Goal: Task Accomplishment & Management: Complete application form

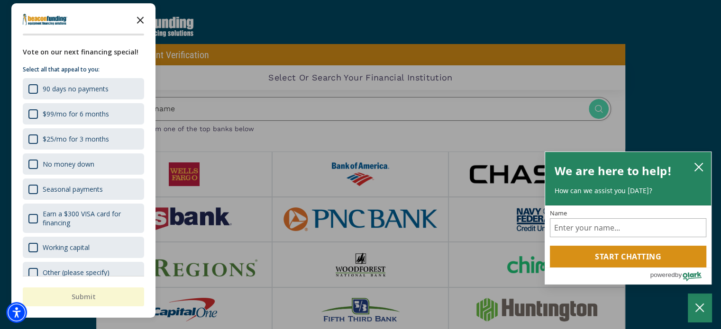
click at [139, 24] on icon "Close the survey" at bounding box center [140, 19] width 19 height 19
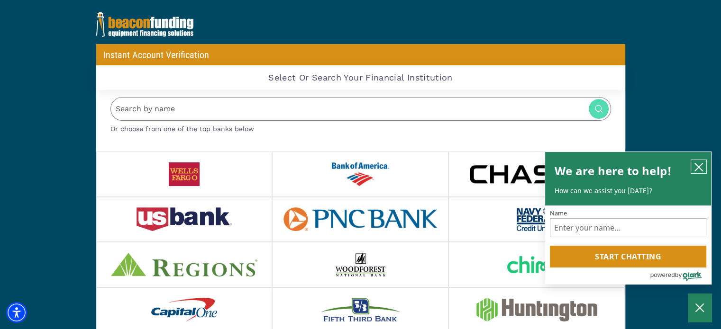
click at [697, 170] on icon "close chatbox" at bounding box center [698, 166] width 9 height 9
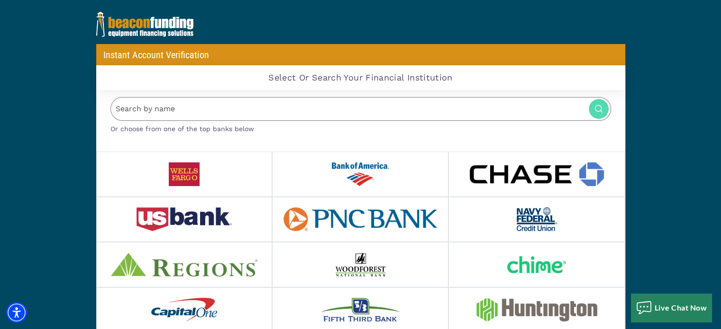
click at [218, 115] on input "Search by name" at bounding box center [360, 109] width 500 height 24
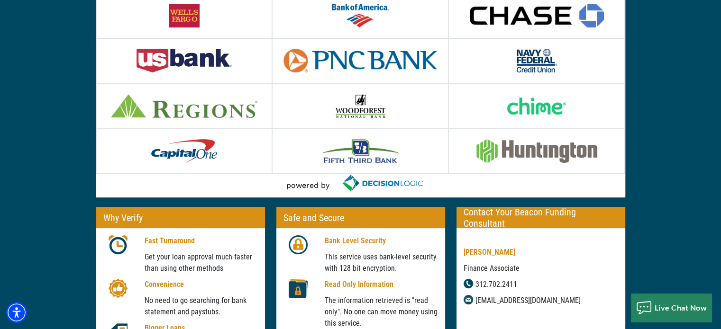
scroll to position [189, 0]
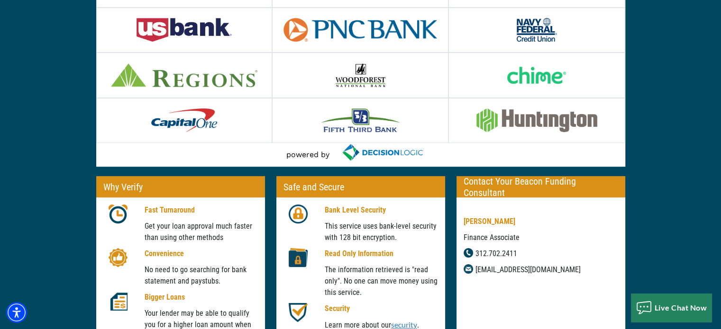
click at [374, 119] on img at bounding box center [360, 120] width 79 height 24
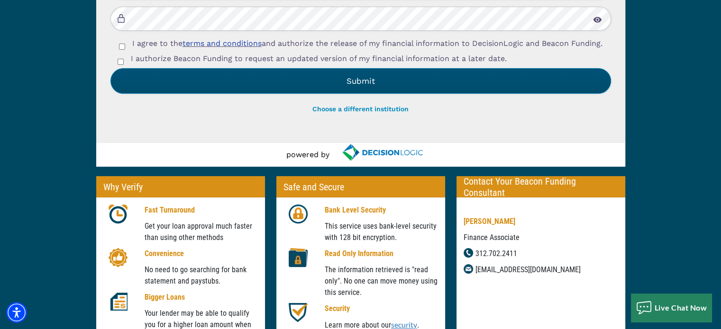
scroll to position [0, 0]
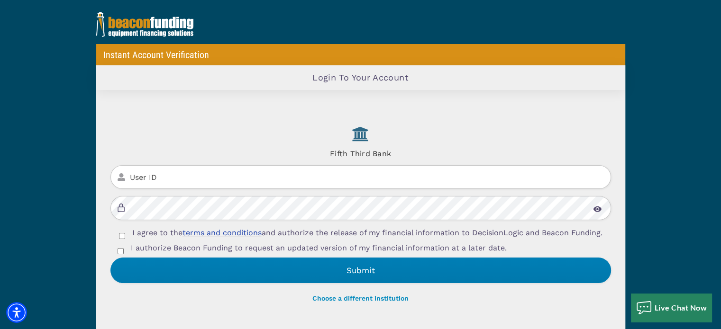
click at [237, 170] on input "User ID" at bounding box center [360, 177] width 500 height 24
click at [129, 176] on input "User ID" at bounding box center [360, 177] width 500 height 24
type input "kentculpbus"
click at [599, 206] on img at bounding box center [597, 209] width 9 height 6
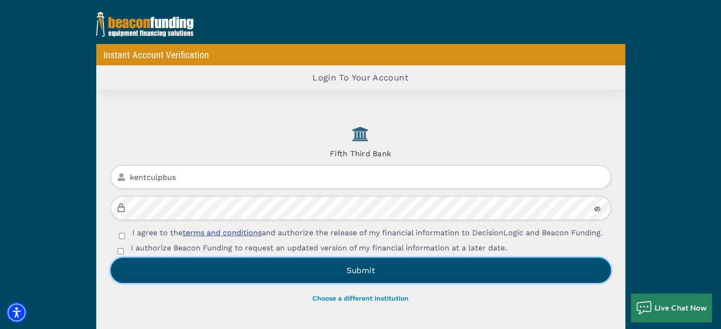
click at [305, 274] on button "Submit" at bounding box center [360, 271] width 500 height 26
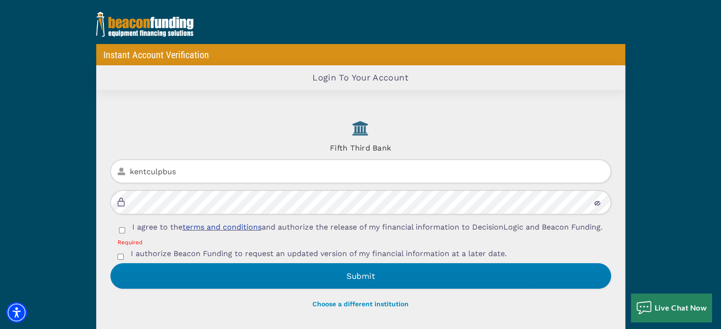
click at [120, 231] on input "I agree to the terms and conditions and authorize the release of my financial i…" at bounding box center [122, 230] width 6 height 6
checkbox input "true"
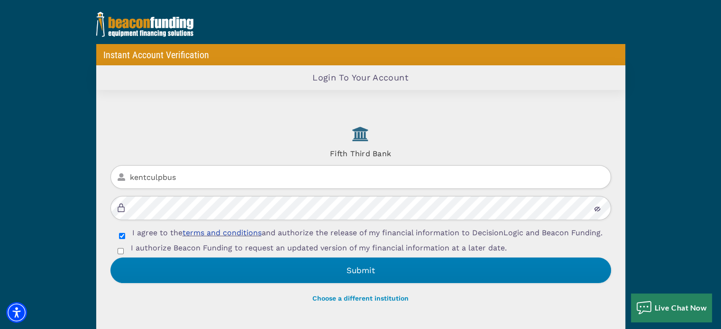
click at [119, 255] on div "I authorize Beacon Funding to request an updated version of my financial inform…" at bounding box center [360, 250] width 500 height 15
click at [120, 254] on input "I authorize Beacon Funding to request an updated version of my financial inform…" at bounding box center [120, 251] width 6 height 6
checkbox input "true"
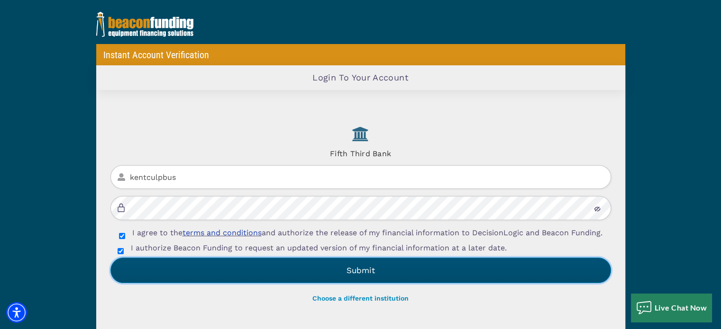
click at [237, 274] on button "Submit" at bounding box center [360, 271] width 500 height 26
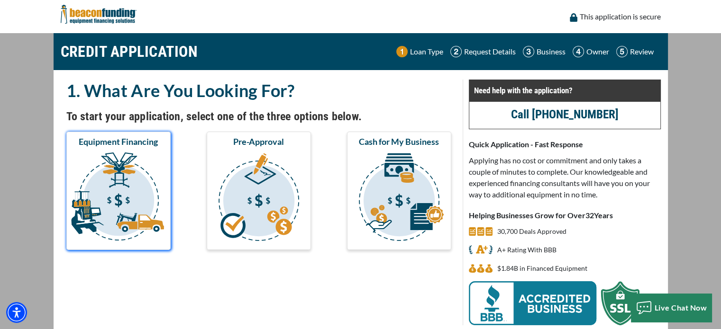
click at [146, 212] on img "submit" at bounding box center [118, 198] width 100 height 95
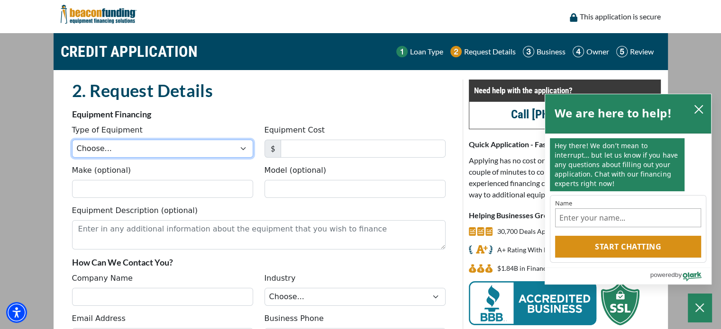
click at [150, 154] on select "Choose... Backhoe Boom/Bucket Truck Chipper Commercial Mower Crane DTG/DTF Prin…" at bounding box center [162, 149] width 181 height 18
select select "6"
click at [72, 140] on select "Choose... Backhoe Boom/Bucket Truck Chipper Commercial Mower Crane DTG/DTF Prin…" at bounding box center [162, 149] width 181 height 18
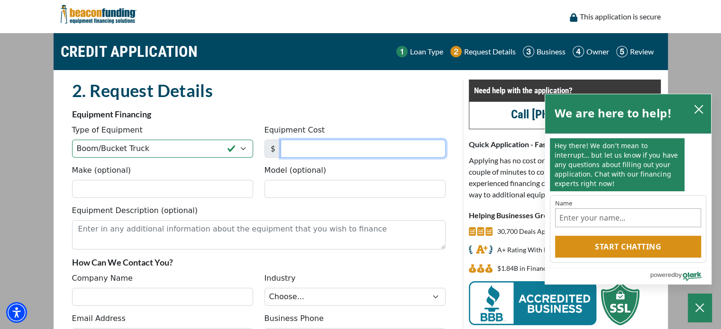
click at [311, 144] on input "Equipment Cost" at bounding box center [362, 149] width 165 height 18
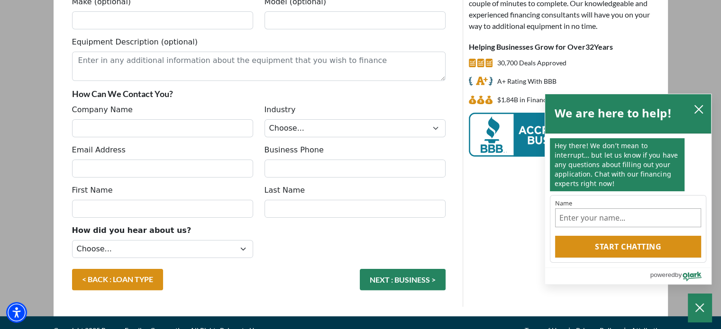
scroll to position [183, 0]
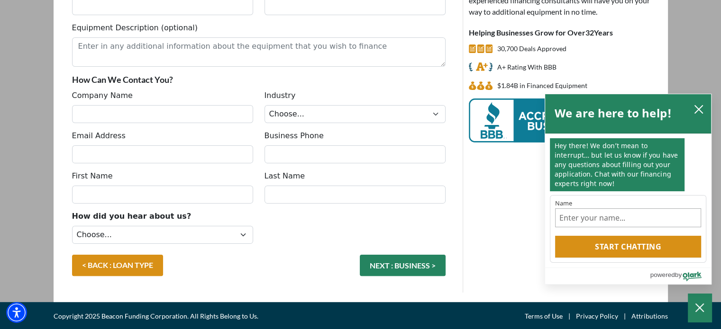
type input "30"
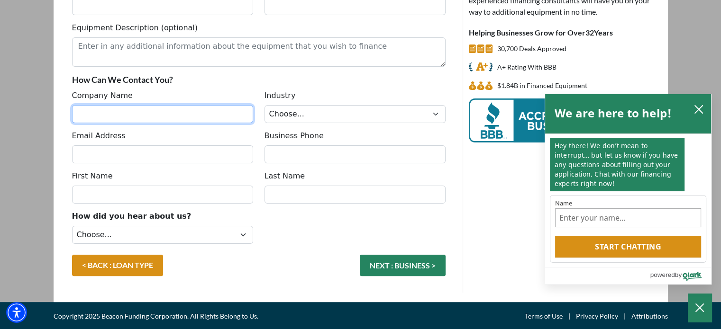
click at [123, 116] on input "Company Name" at bounding box center [162, 114] width 181 height 18
type input "Dogital Communication Solutions"
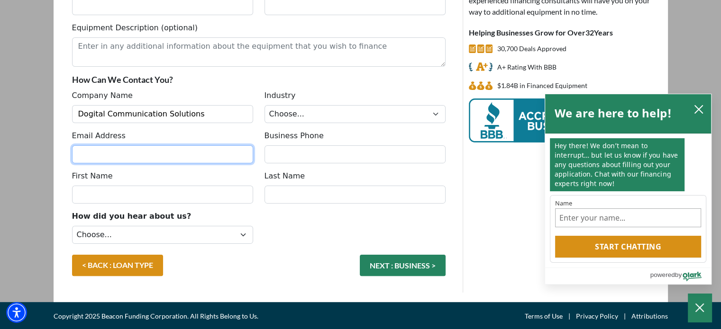
type input "[EMAIL_ADDRESS][DOMAIN_NAME]"
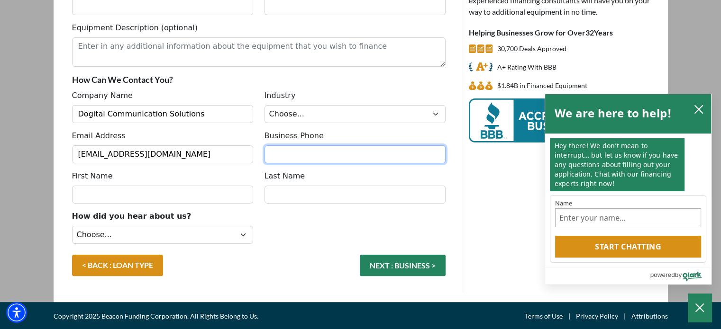
type input "6198650688"
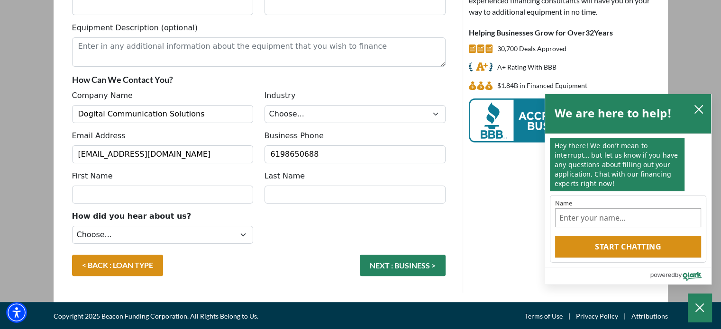
type input "Kent"
type input "[PERSON_NAME]"
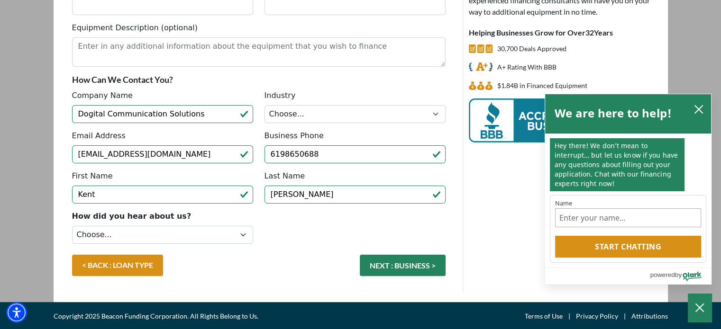
type input "[PHONE_NUMBER]"
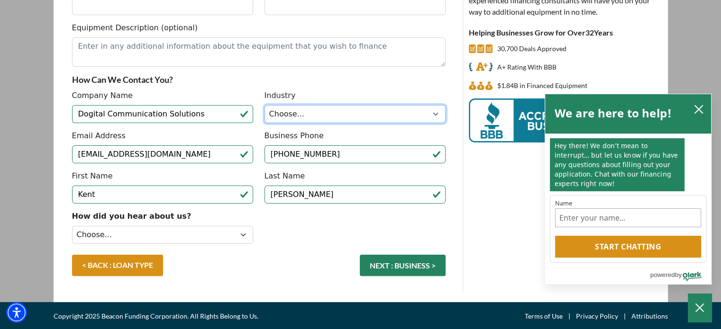
click at [434, 116] on select "Choose... Towing Landscape/Hardscape Decorated Apparel Septic Light Constructio…" at bounding box center [354, 114] width 181 height 18
select select "5"
click at [264, 105] on select "Choose... Towing Landscape/Hardscape Decorated Apparel Septic Light Constructio…" at bounding box center [354, 114] width 181 height 18
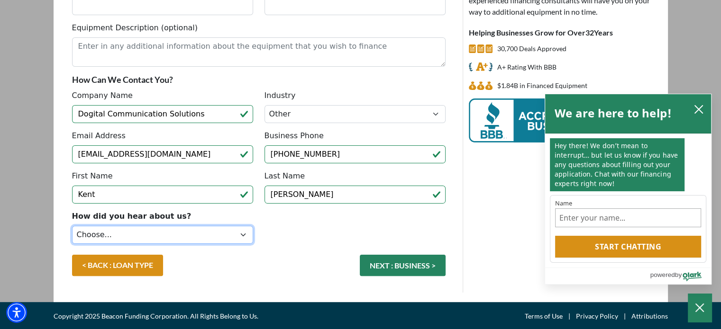
click at [245, 239] on select "Choose... Internet Search Vendor Referral Word of Mouth Client Referral Email E…" at bounding box center [162, 235] width 181 height 18
select select "14"
click at [72, 226] on select "Choose... Internet Search Vendor Referral Word of Mouth Client Referral Email E…" at bounding box center [162, 235] width 181 height 18
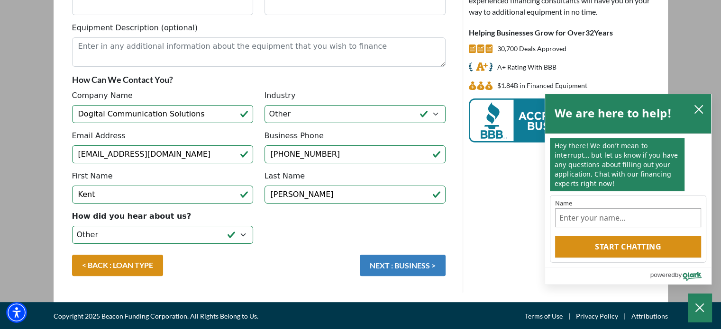
click at [379, 264] on button "NEXT : BUSINESS >" at bounding box center [403, 265] width 86 height 21
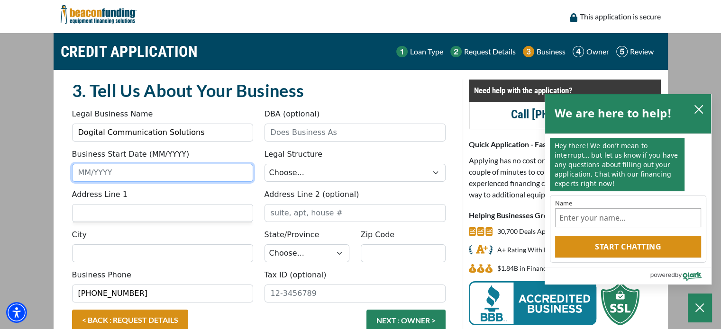
click at [109, 178] on input "Business Start Date (MM/YYYY)" at bounding box center [162, 173] width 181 height 18
type input "/"
type input "Dogital Communication Solutions"
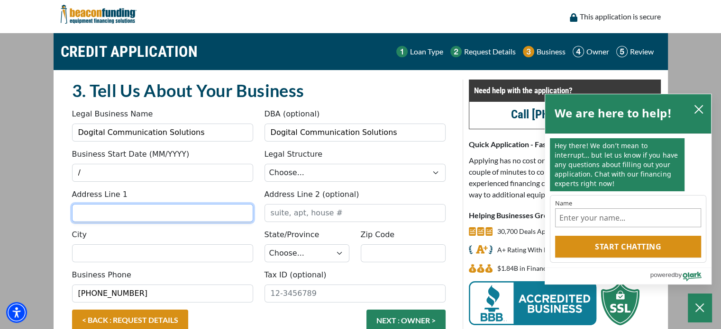
type input "[STREET_ADDRESS][PERSON_NAME]"
type input "Suite 103"
type input "Walled Lake"
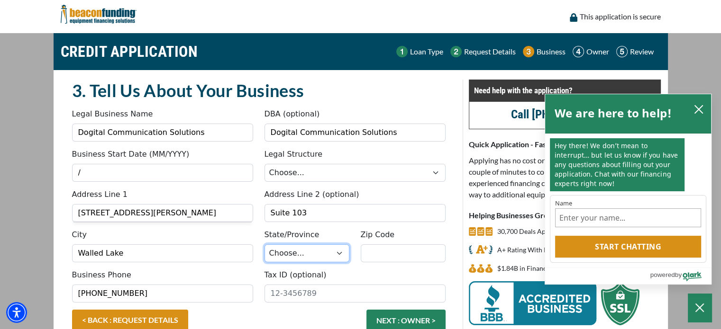
select select "24"
type input "48390"
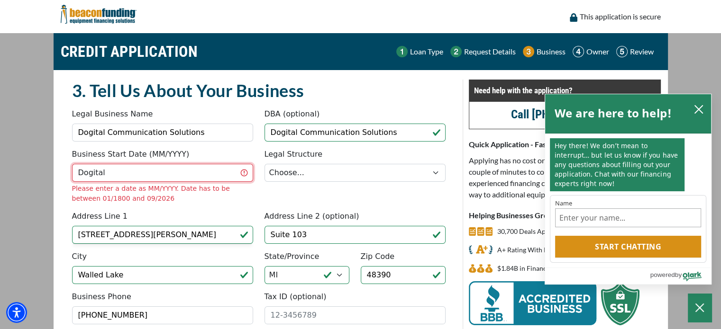
type input "/"
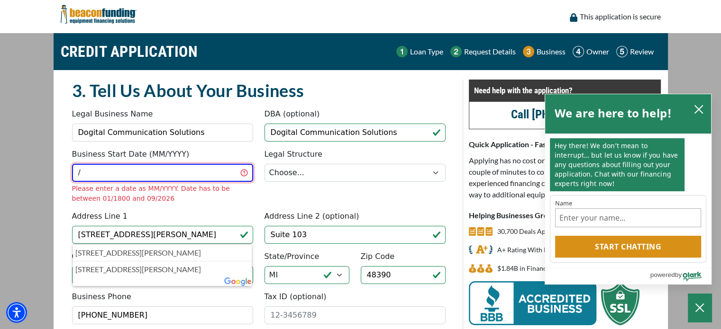
click at [155, 174] on input "/" at bounding box center [162, 173] width 181 height 18
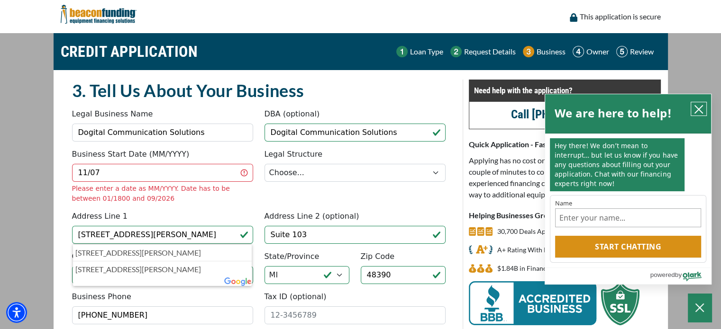
click at [696, 109] on icon "close chatbox" at bounding box center [698, 109] width 9 height 9
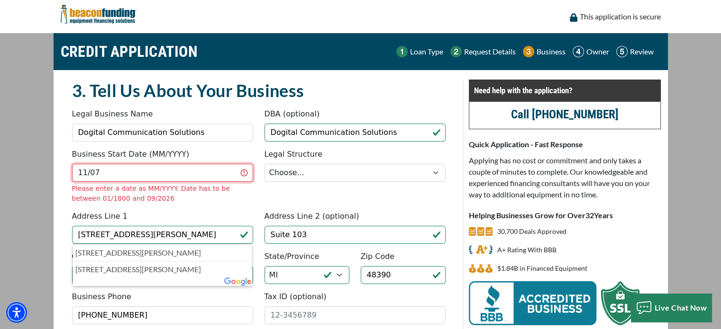
click at [104, 176] on input "11/07" at bounding box center [162, 173] width 181 height 18
type input "11/2006"
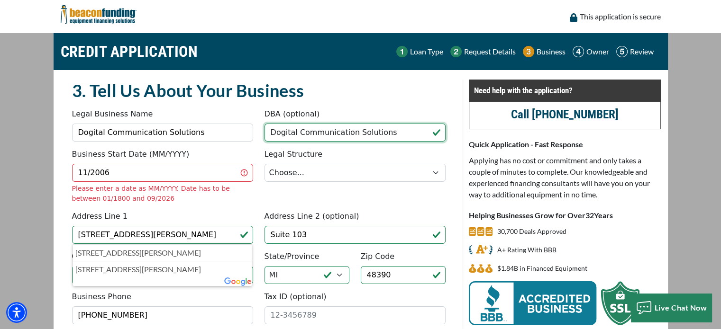
click at [281, 134] on input "Dogital Communication Solutions" at bounding box center [354, 133] width 181 height 18
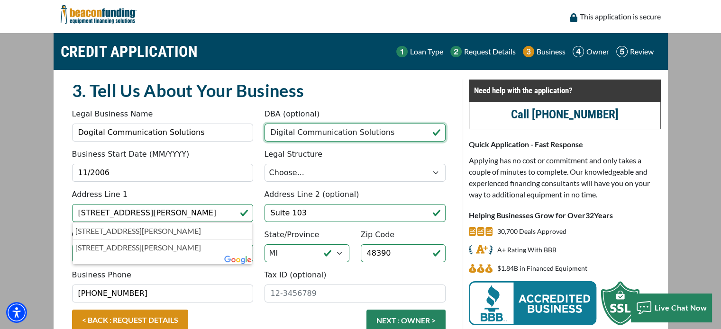
type input "Digital Communication Solutions"
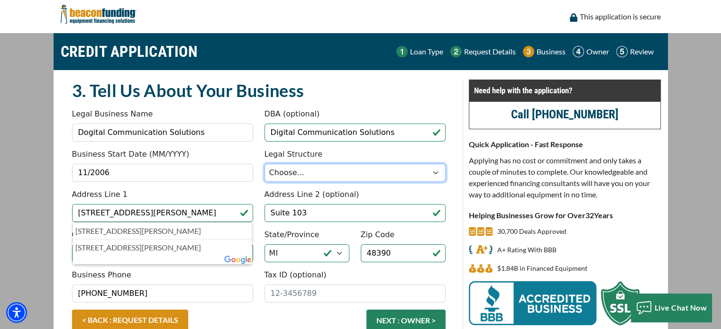
click at [434, 176] on select "Choose... Corporation LLC LLP Municipality Non-Profit Partnership Proprietorship" at bounding box center [354, 173] width 181 height 18
click at [435, 176] on select "Choose... Corporation LLC LLP Municipality Non-Profit Partnership Proprietorship" at bounding box center [354, 173] width 181 height 18
select select "1"
click at [264, 164] on select "Choose... Corporation LLC LLP Municipality Non-Profit Partnership Proprietorship" at bounding box center [354, 173] width 181 height 18
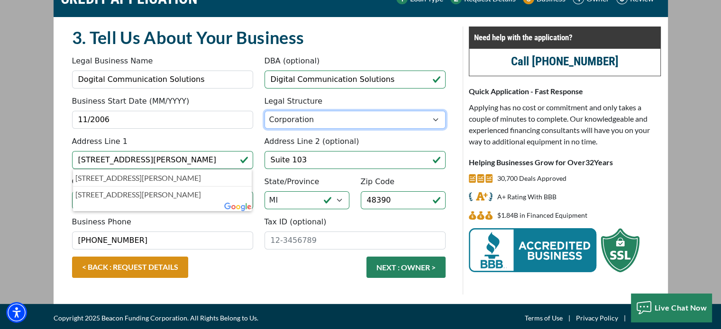
scroll to position [55, 0]
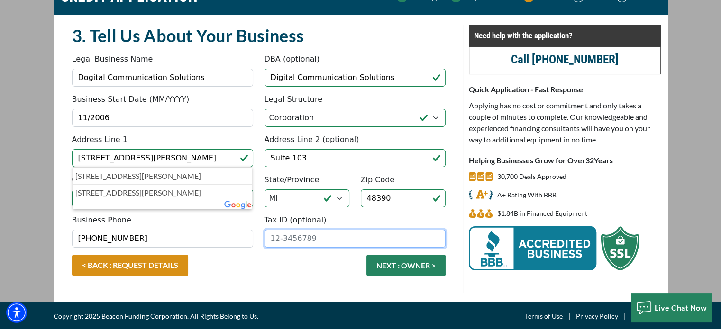
drag, startPoint x: 328, startPoint y: 239, endPoint x: 252, endPoint y: 235, distance: 76.4
click at [252, 235] on div "Business Phone (619) 865-0688 Tax ID (optional)" at bounding box center [258, 235] width 385 height 40
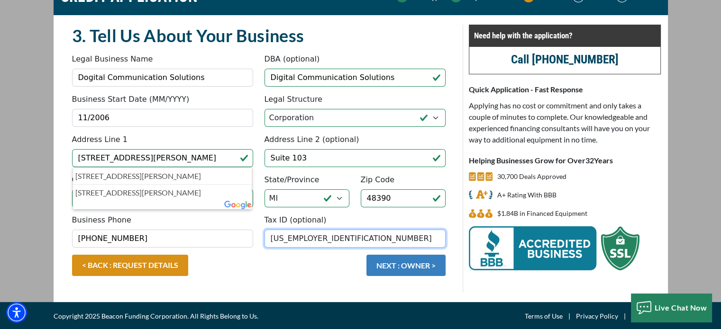
type input "20-8057811"
click at [399, 270] on button "NEXT : OWNER >" at bounding box center [405, 265] width 79 height 21
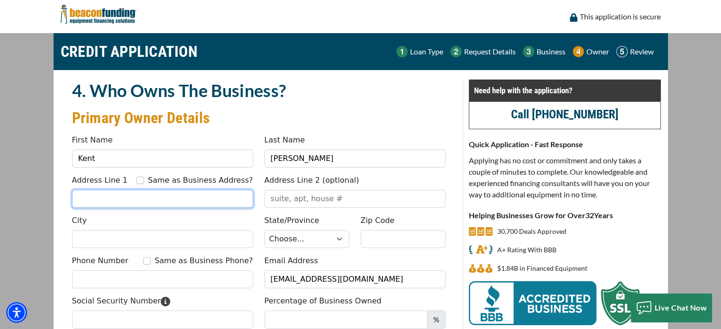
drag, startPoint x: 121, startPoint y: 196, endPoint x: 151, endPoint y: 172, distance: 37.7
click at [121, 196] on input "Address Line 1" at bounding box center [162, 199] width 181 height 18
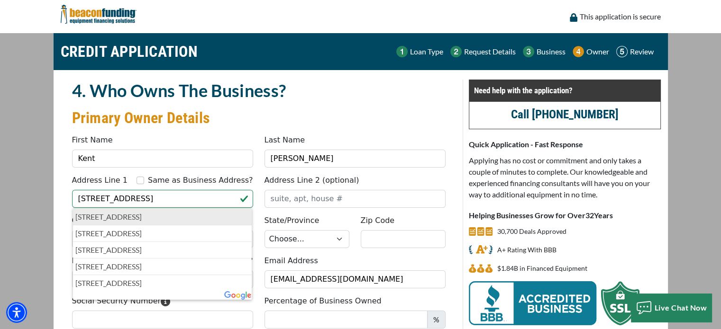
click at [150, 215] on p "[STREET_ADDRESS]" at bounding box center [162, 216] width 174 height 11
type input "[STREET_ADDRESS]"
type input "Wolverine Lake"
select select "24"
type input "48390"
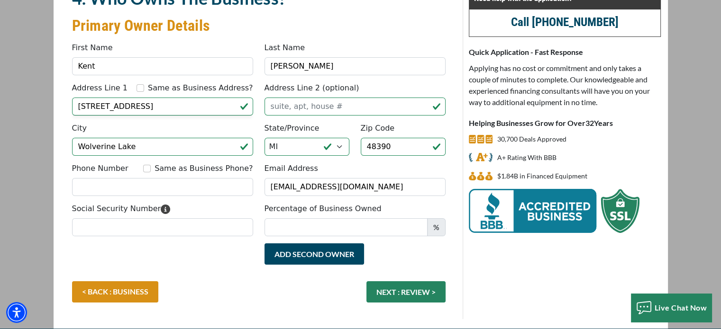
scroll to position [95, 0]
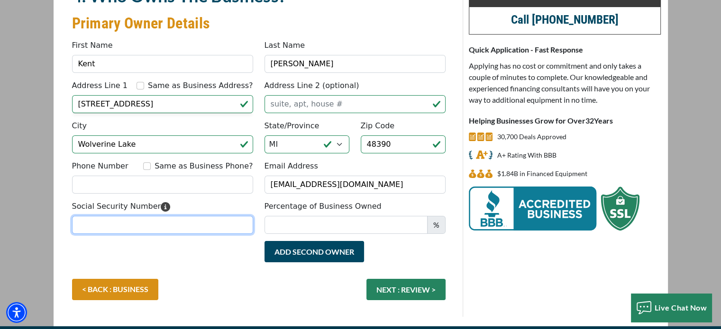
click at [113, 228] on input "Social Security Number" at bounding box center [162, 225] width 181 height 18
type input "374-86-8163"
click at [437, 221] on span "%" at bounding box center [436, 225] width 18 height 18
click at [437, 225] on span "%" at bounding box center [436, 225] width 18 height 18
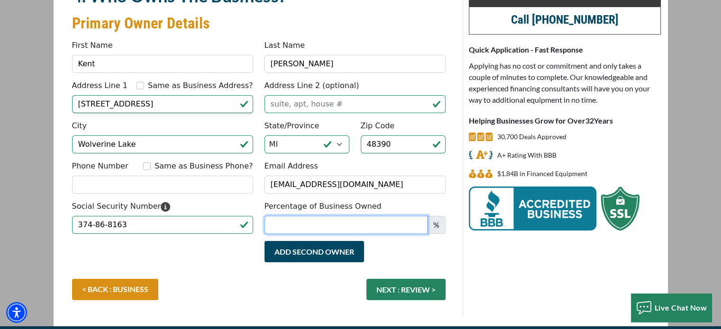
click at [382, 224] on input "Percentage of Business Owned" at bounding box center [345, 225] width 163 height 18
type input "100"
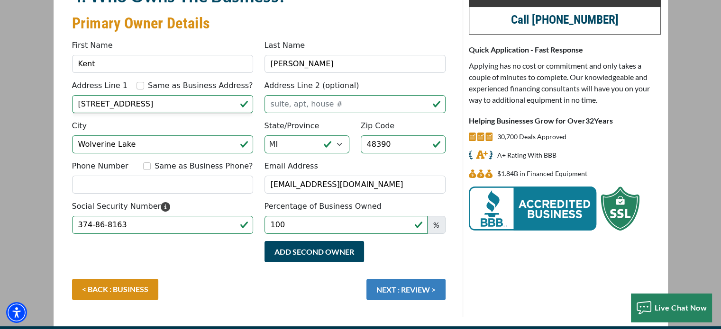
click at [381, 299] on button "NEXT : REVIEW >" at bounding box center [405, 289] width 79 height 21
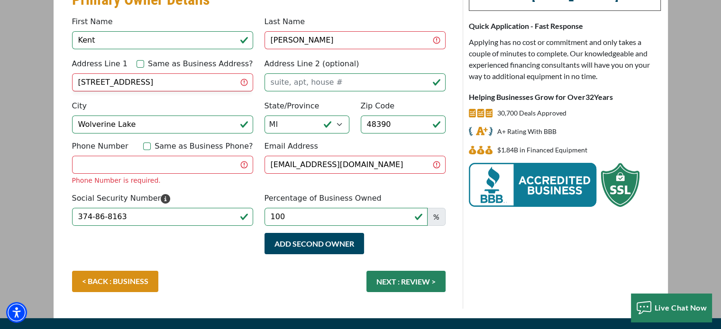
scroll to position [131, 0]
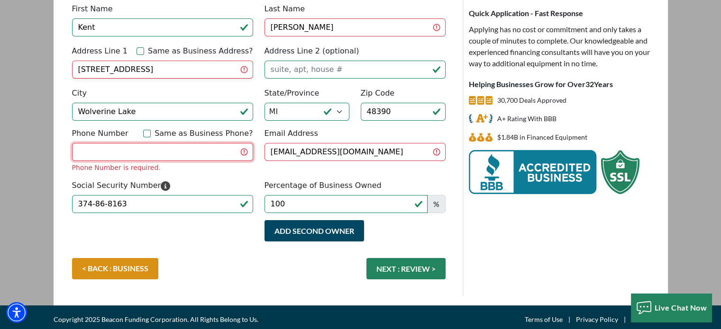
click at [99, 143] on input "Phone Number" at bounding box center [162, 152] width 181 height 18
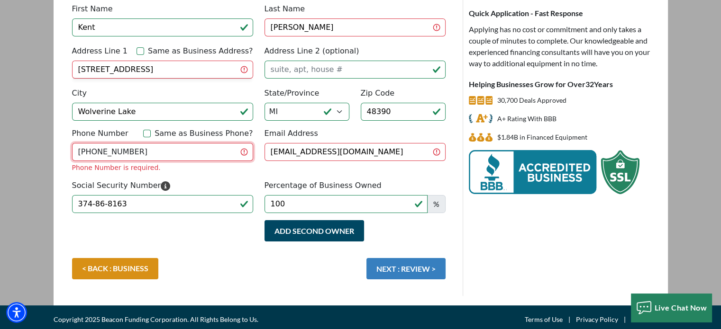
type input "(619) 865-0668"
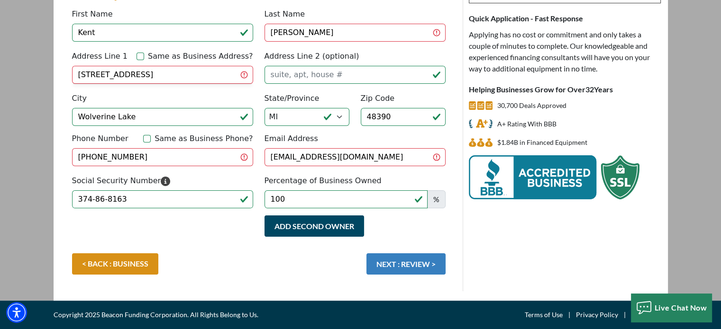
scroll to position [119, 0]
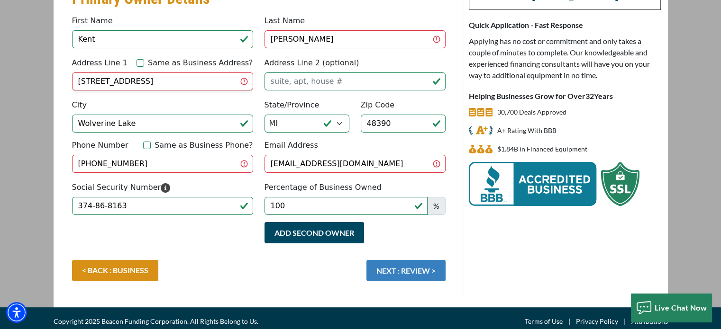
click at [409, 270] on button "NEXT : REVIEW >" at bounding box center [405, 270] width 79 height 21
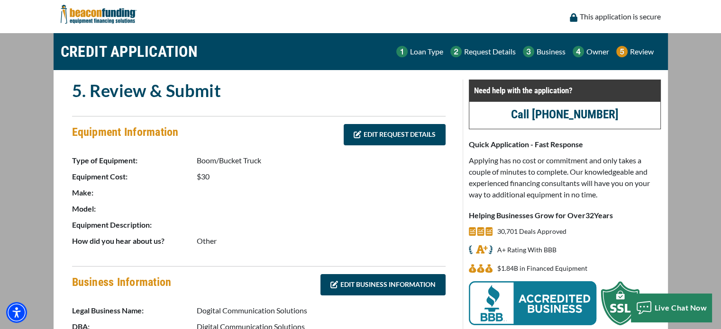
click at [207, 181] on p "$30" at bounding box center [321, 176] width 249 height 11
click at [392, 142] on link "EDIT REQUEST DETAILS" at bounding box center [394, 134] width 102 height 21
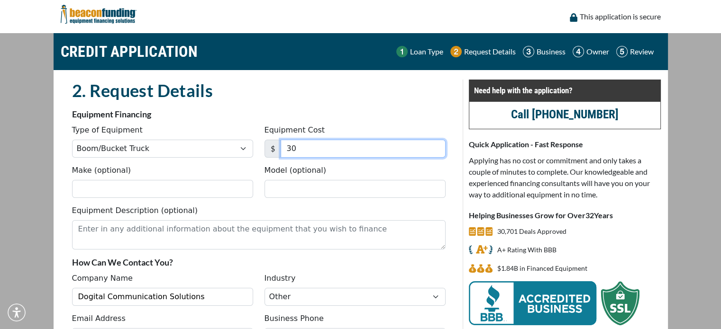
drag, startPoint x: 302, startPoint y: 147, endPoint x: 253, endPoint y: 147, distance: 49.3
click at [253, 147] on div "Type of Equipment Choose... Backhoe Boom/Bucket Truck Chipper Commercial Mower …" at bounding box center [258, 145] width 385 height 40
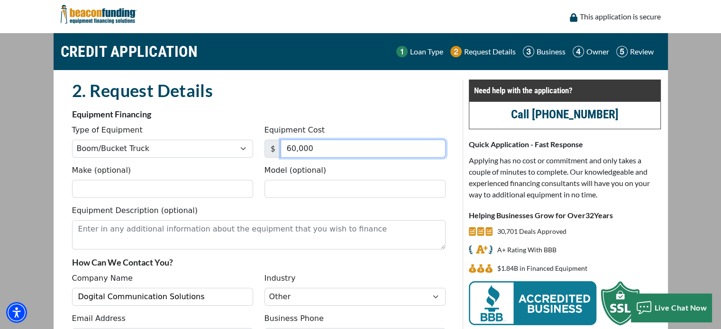
type input "60,000"
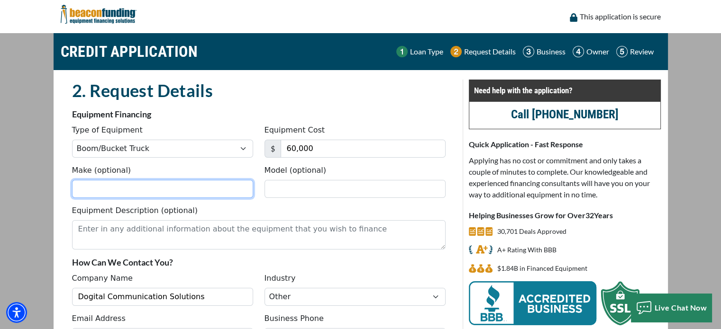
click at [149, 187] on input "Make (optional)" at bounding box center [162, 189] width 181 height 18
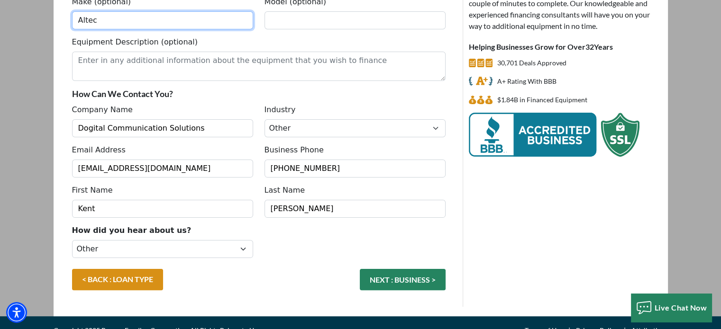
scroll to position [183, 0]
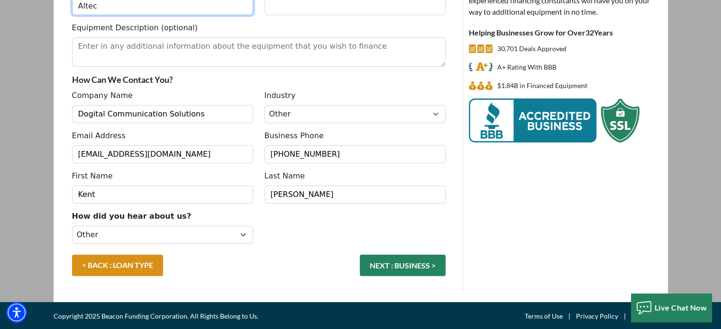
type input "Altec"
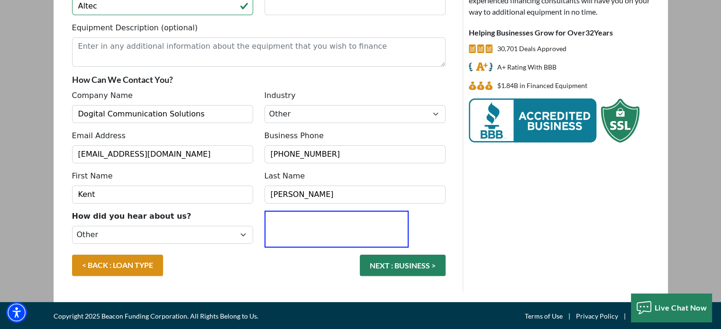
click at [392, 267] on button "NEXT : BUSINESS >" at bounding box center [403, 265] width 86 height 21
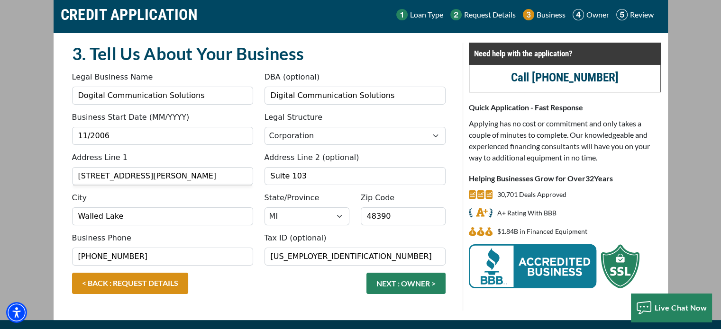
scroll to position [47, 0]
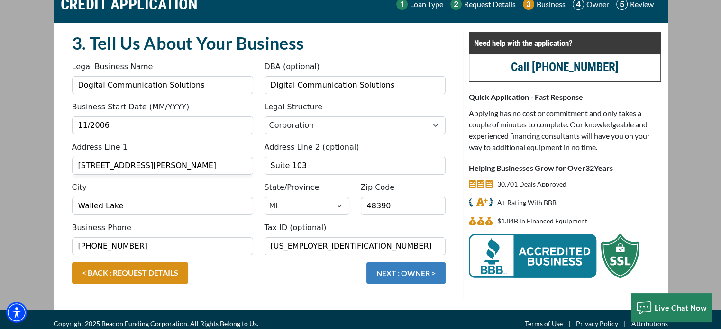
click at [390, 271] on button "NEXT : OWNER >" at bounding box center [405, 272] width 79 height 21
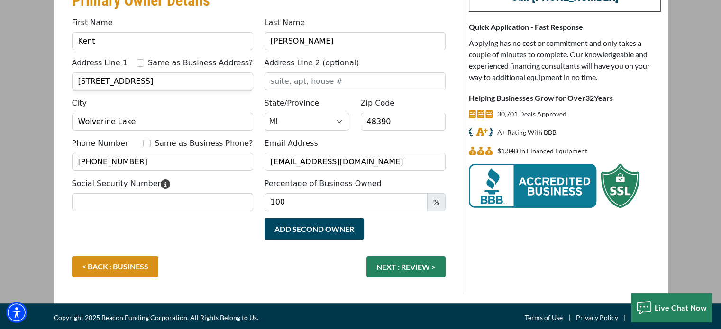
scroll to position [119, 0]
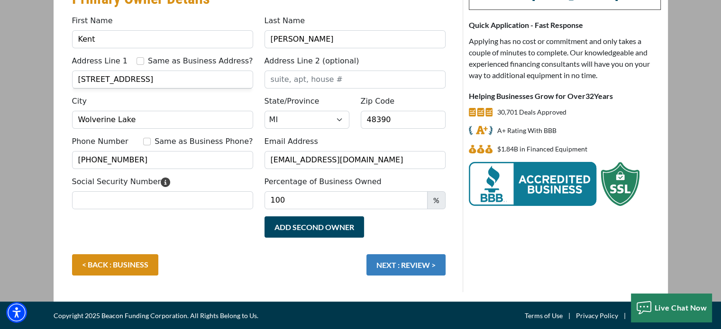
click at [392, 262] on button "NEXT : REVIEW >" at bounding box center [405, 264] width 79 height 21
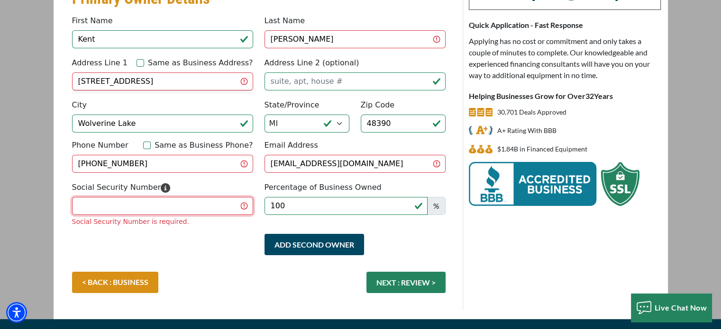
click at [101, 197] on input "Social Security Number" at bounding box center [162, 206] width 181 height 18
type input "374-86-8163"
click at [366, 272] on button "NEXT : REVIEW >" at bounding box center [405, 282] width 79 height 21
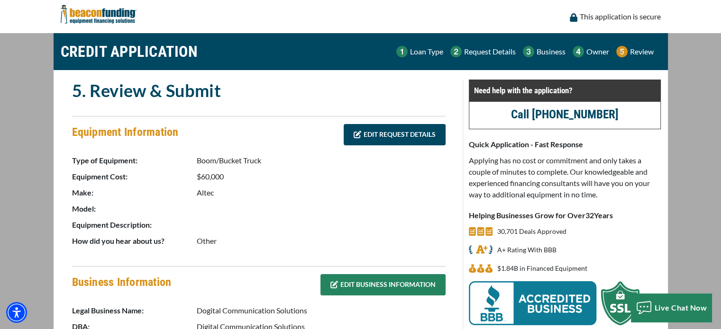
click at [364, 284] on link "EDIT BUSINESS INFORMATION" at bounding box center [382, 284] width 125 height 21
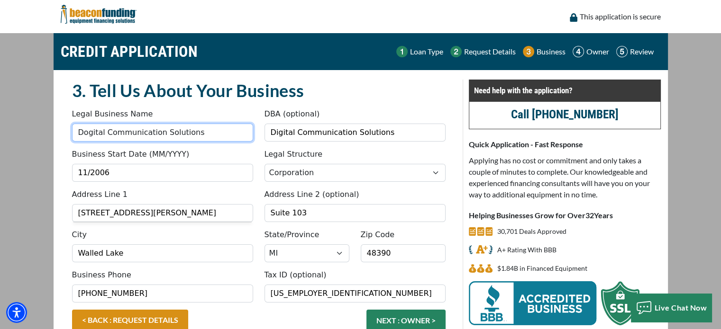
click at [88, 134] on input "Dogital Communication Solutions" at bounding box center [162, 133] width 181 height 18
click at [87, 132] on input "Dogital Communication Solutions" at bounding box center [162, 133] width 181 height 18
type input "Digital Communication Solutions"
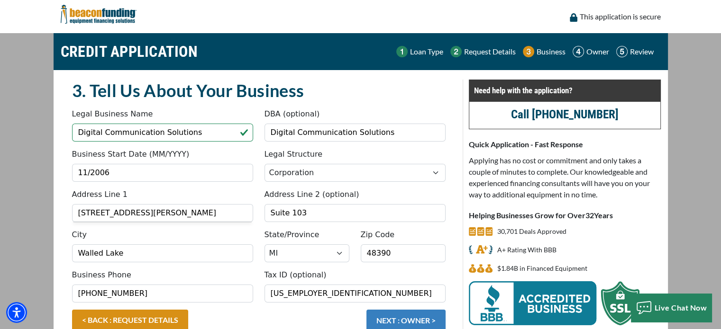
click at [385, 327] on button "NEXT : OWNER >" at bounding box center [405, 320] width 79 height 21
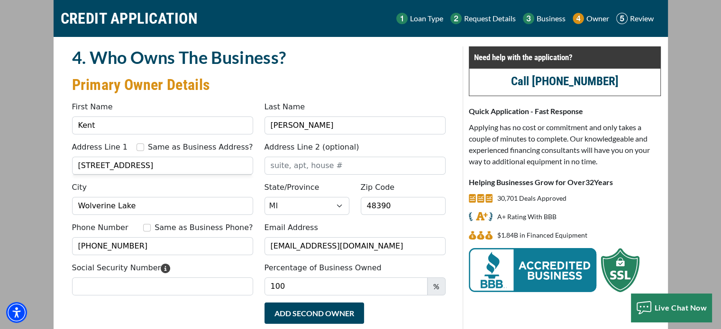
scroll to position [47, 0]
